Goal: Task Accomplishment & Management: Use online tool/utility

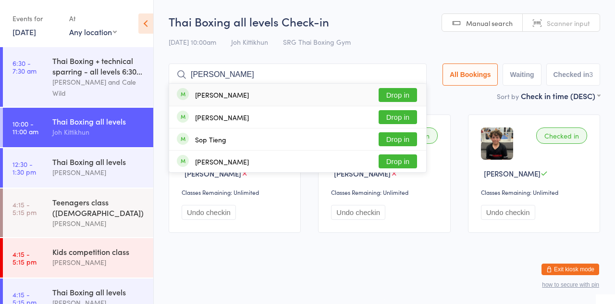
type input "[PERSON_NAME]"
click at [408, 117] on button "Drop in" at bounding box center [398, 117] width 38 height 14
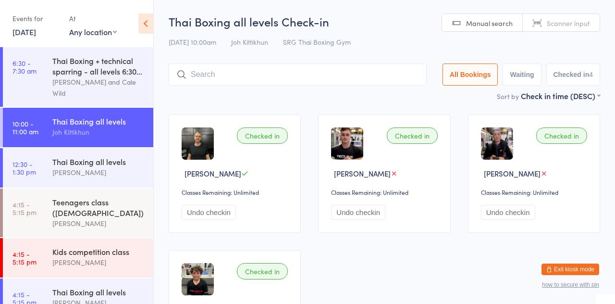
click at [406, 101] on div "Sort by Check in time (DESC) First name (ASC) First name (DESC) Last name (ASC)…" at bounding box center [384, 95] width 431 height 11
click at [56, 172] on div "[PERSON_NAME]" at bounding box center [98, 172] width 93 height 11
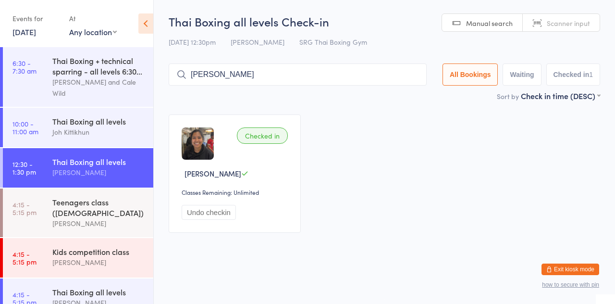
type input "[PERSON_NAME]"
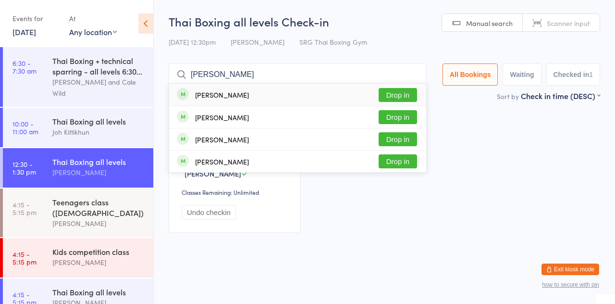
click at [404, 95] on button "Drop in" at bounding box center [398, 95] width 38 height 14
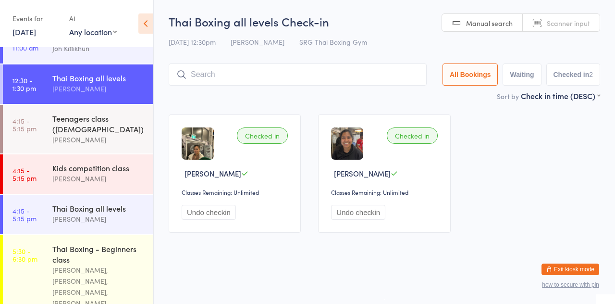
scroll to position [83, 0]
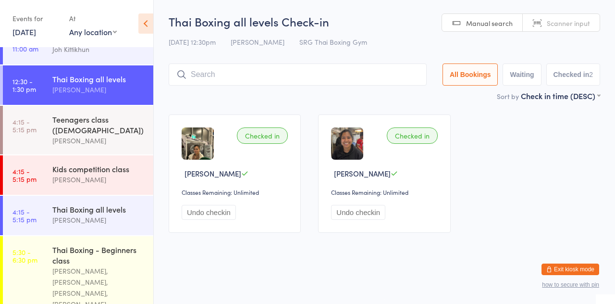
click at [119, 86] on div "[PERSON_NAME]" at bounding box center [98, 89] width 93 height 11
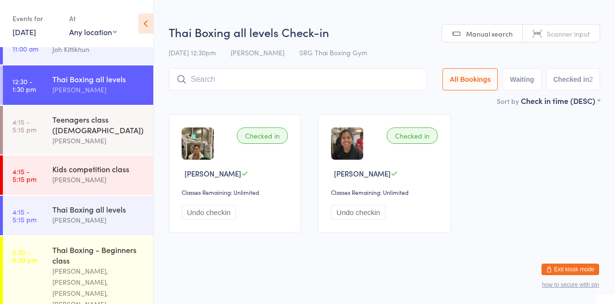
click at [212, 81] on input "search" at bounding box center [298, 79] width 258 height 22
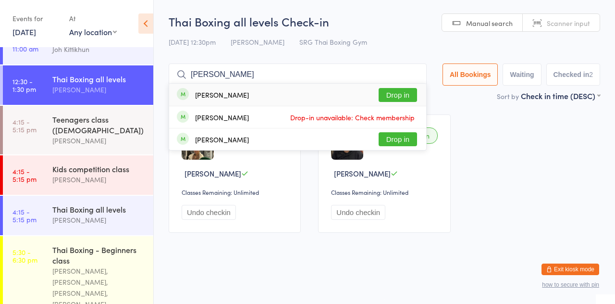
type input "[PERSON_NAME]"
click at [258, 96] on div "[PERSON_NAME] Drop in" at bounding box center [297, 95] width 257 height 22
